Goal: Information Seeking & Learning: Learn about a topic

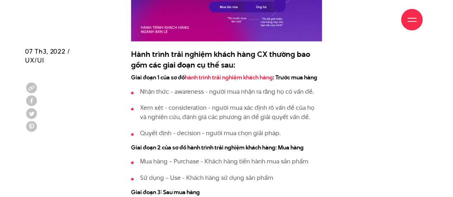
scroll to position [932, 0]
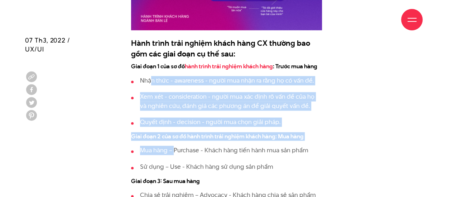
drag, startPoint x: 152, startPoint y: 78, endPoint x: 174, endPoint y: 142, distance: 68.1
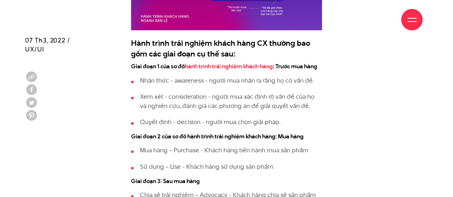
click at [162, 83] on p "Nhận thức - awareness - người mua nhận ra rằng họ có vấn đề." at bounding box center [231, 80] width 182 height 9
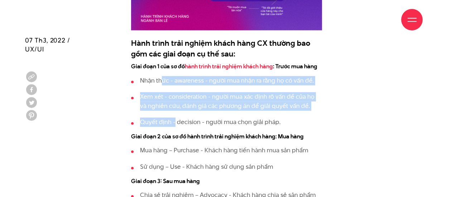
drag, startPoint x: 163, startPoint y: 78, endPoint x: 174, endPoint y: 120, distance: 43.6
click at [174, 120] on ul "Nhận thức - awareness - người mua nhận ra rằng họ có vấn đề. Xem xét - consider…" at bounding box center [226, 101] width 191 height 51
click at [190, 95] on p "Xem xét - consideration - người mua xác định rõ vấn đề của họ và nghiên cứu, đá…" at bounding box center [231, 101] width 182 height 18
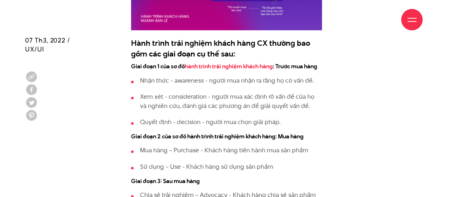
click at [191, 113] on ul "Nhận thức - awareness - người mua nhận ra rằng họ có vấn đề. Xem xét - consider…" at bounding box center [226, 101] width 191 height 51
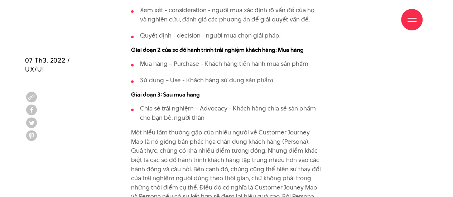
scroll to position [1039, 0]
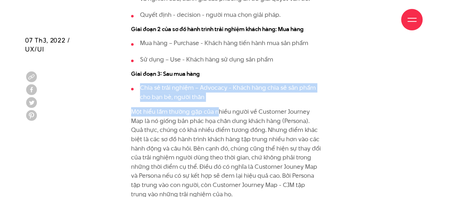
drag, startPoint x: 208, startPoint y: 76, endPoint x: 216, endPoint y: 112, distance: 37.5
click at [216, 112] on p "Một hiểu lầm thường gặp của nhiều người về Customer Journey Map là nó giống bản…" at bounding box center [226, 154] width 191 height 92
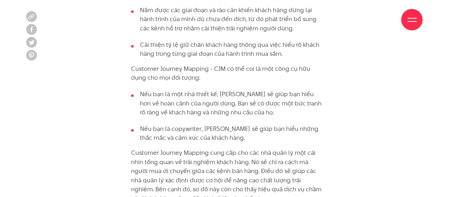
scroll to position [1434, 0]
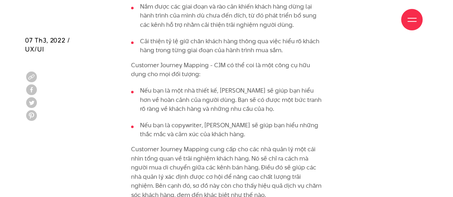
click at [260, 86] on li "Nếu bạn là một nhà thiết kế, [PERSON_NAME] sẽ giúp bạn hiểu hơn về hoàn cảnh củ…" at bounding box center [226, 100] width 191 height 28
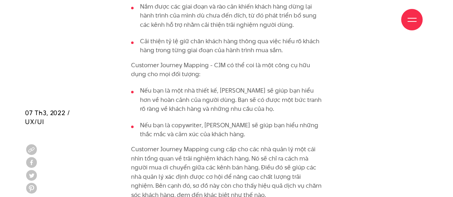
scroll to position [1577, 0]
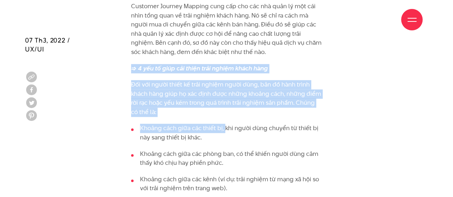
drag, startPoint x: 224, startPoint y: 131, endPoint x: 269, endPoint y: 48, distance: 94.6
click at [269, 48] on p "Customer Journey Mapping cung cấp cho các nhà quản lý một cái nhìn tổng quan về…" at bounding box center [226, 29] width 191 height 55
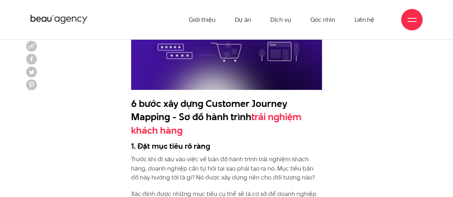
scroll to position [1864, 0]
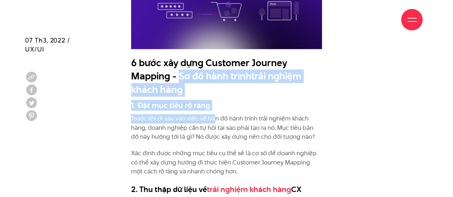
drag, startPoint x: 181, startPoint y: 73, endPoint x: 214, endPoint y: 116, distance: 54.2
click at [214, 116] on div "Customer Journey Map - Sơ đồ hành trình trải nghiệm khách hàng là gì? Customer …" at bounding box center [226, 195] width 191 height 2615
click at [214, 115] on p "Trước khi đi sâu vào việc vẽ bản đồ hành trình trải nghiệm khách hàng, doanh ng…" at bounding box center [226, 128] width 191 height 28
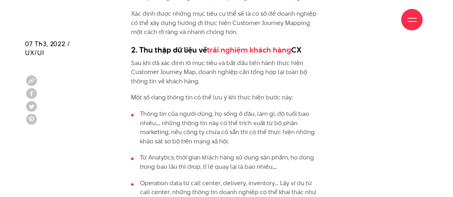
scroll to position [2007, 0]
